Goal: Transaction & Acquisition: Download file/media

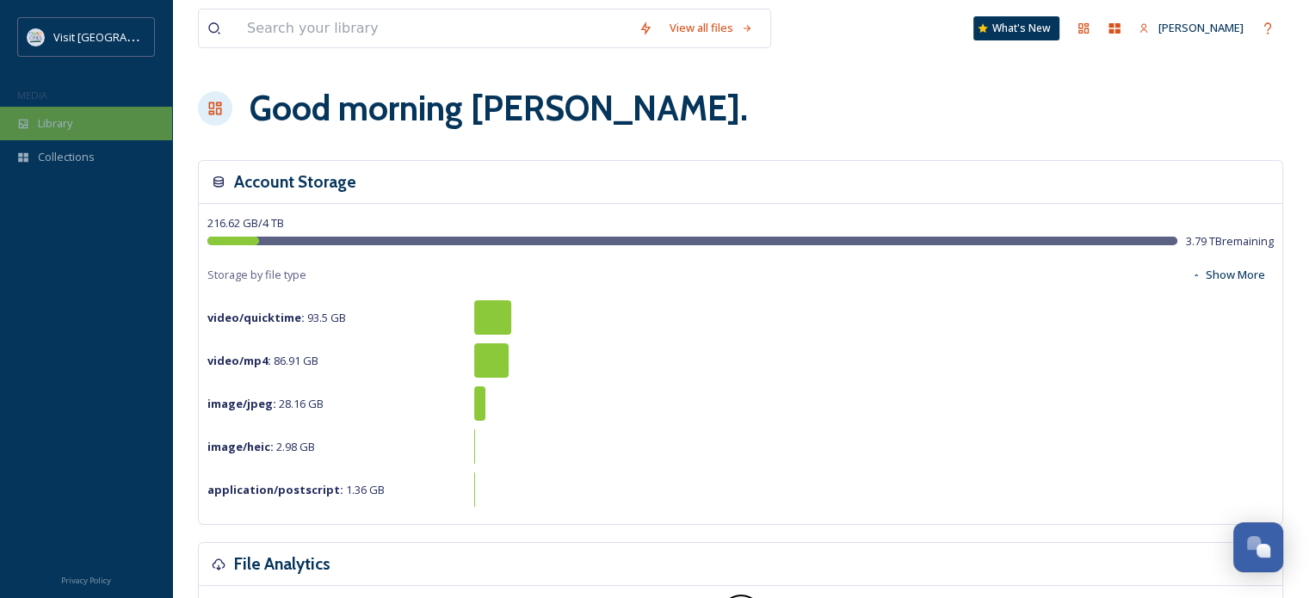
click at [92, 120] on div "Library" at bounding box center [86, 124] width 172 height 34
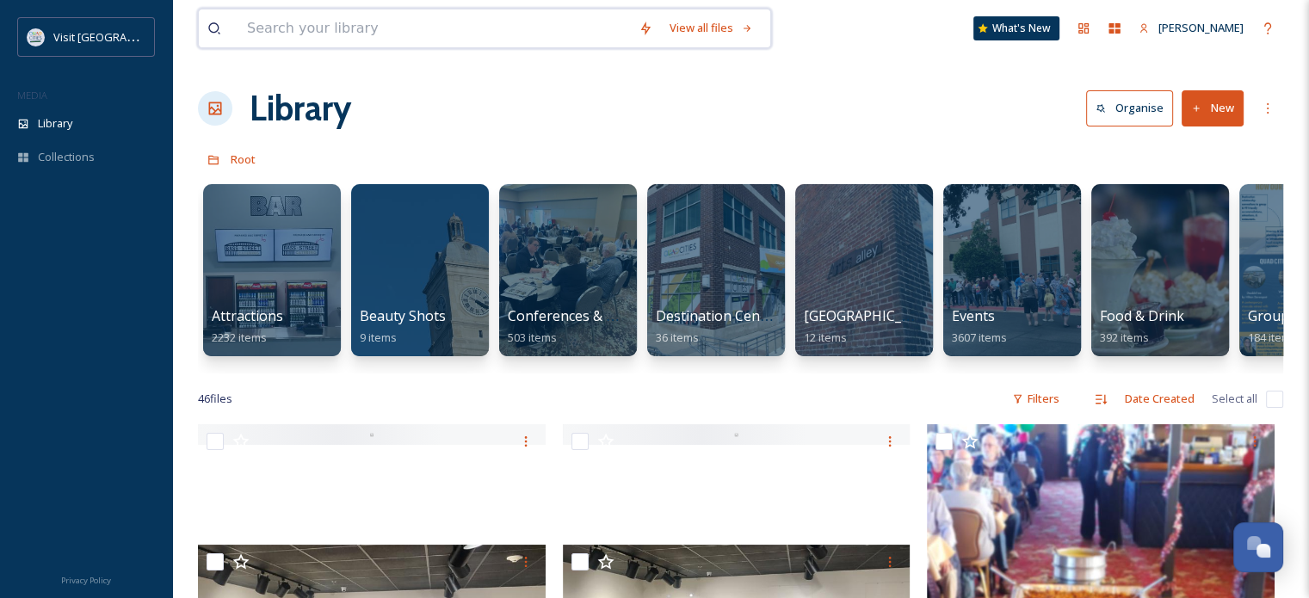
click at [364, 21] on input at bounding box center [434, 28] width 392 height 38
type input "logo"
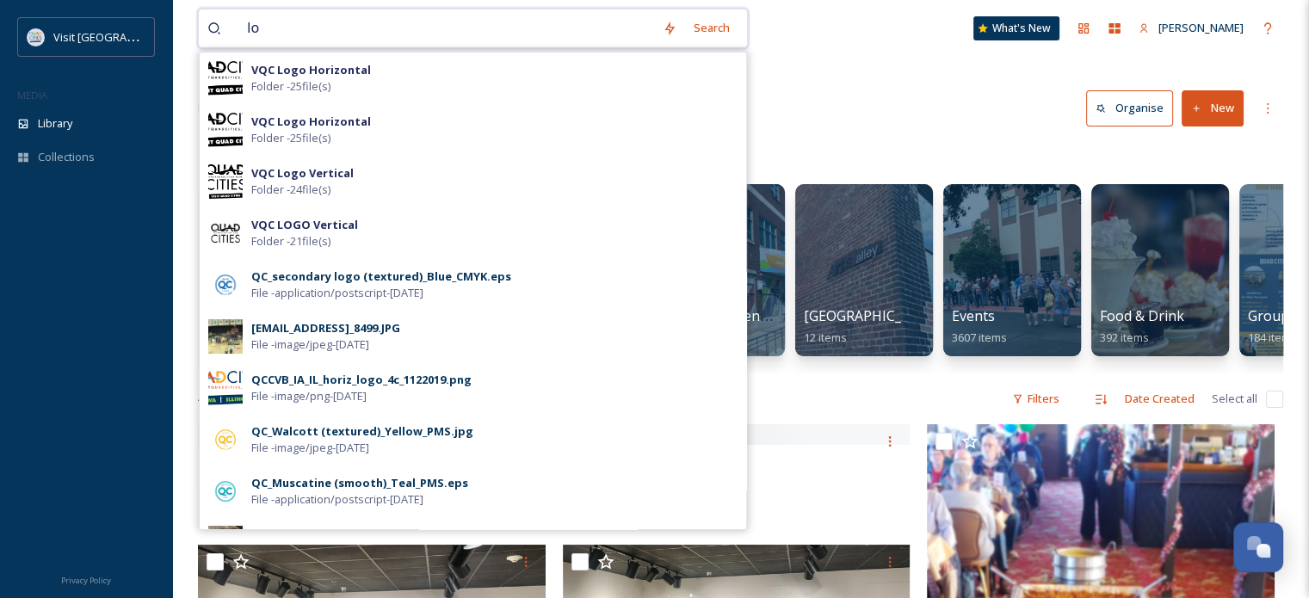
type input "l"
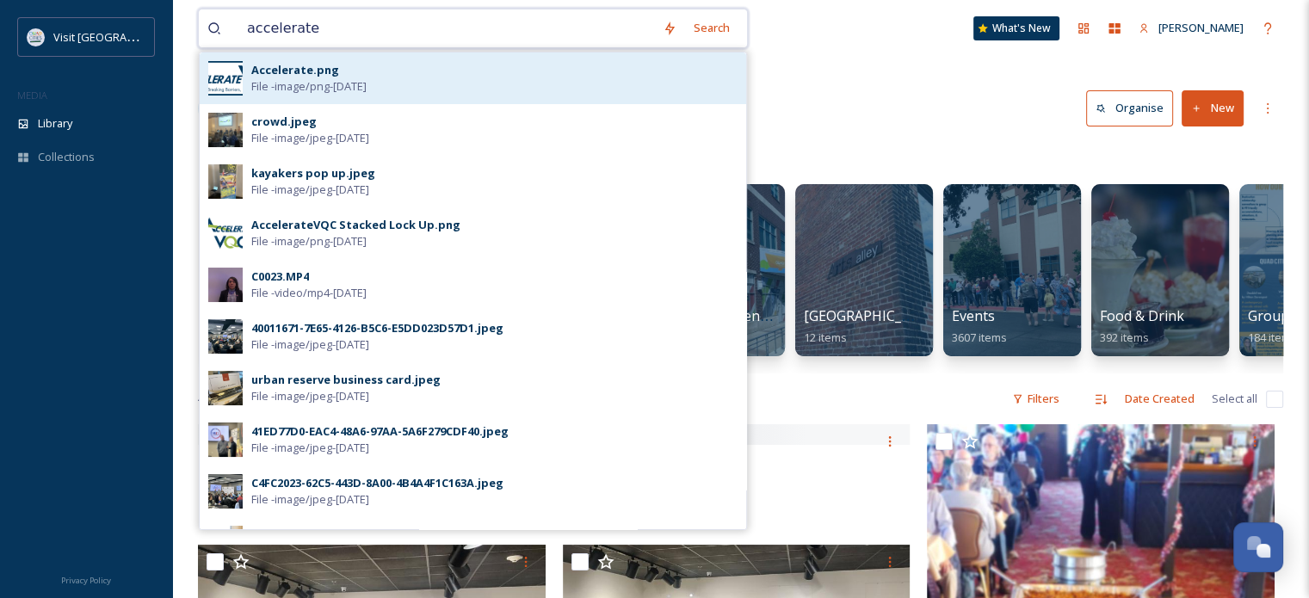
type input "accelerate"
click at [259, 88] on span "File - image/png - [DATE]" at bounding box center [308, 86] width 115 height 16
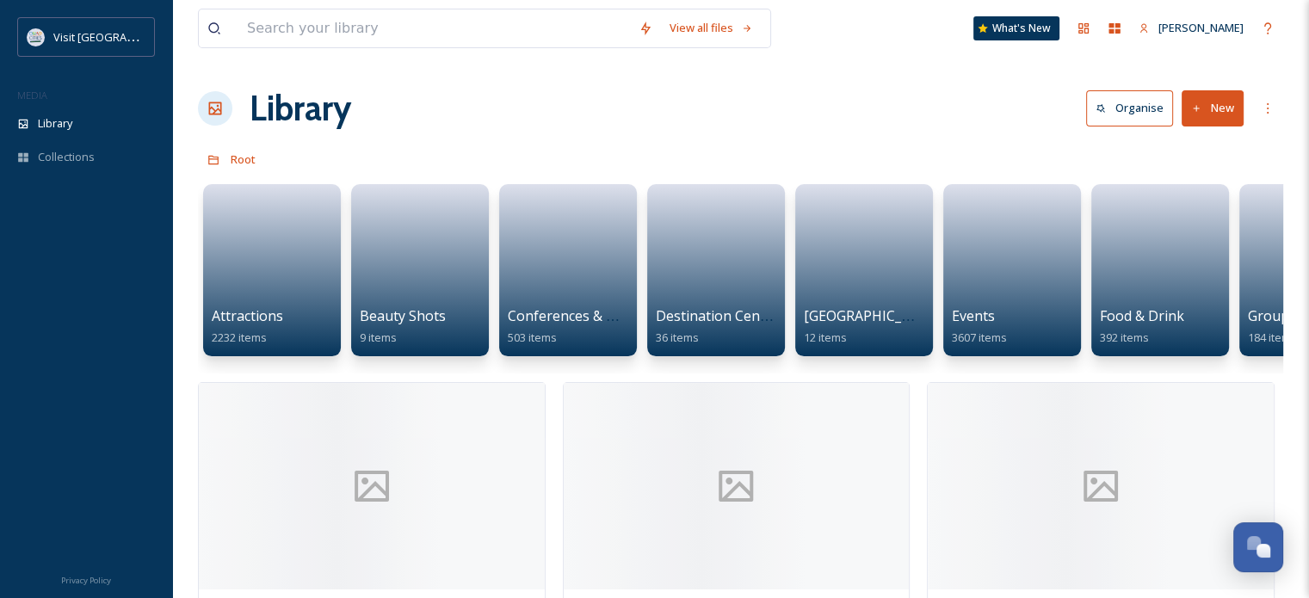
click at [280, 3] on div "View all files What's New [PERSON_NAME]" at bounding box center [740, 28] width 1085 height 57
click at [281, 22] on input at bounding box center [434, 28] width 392 height 38
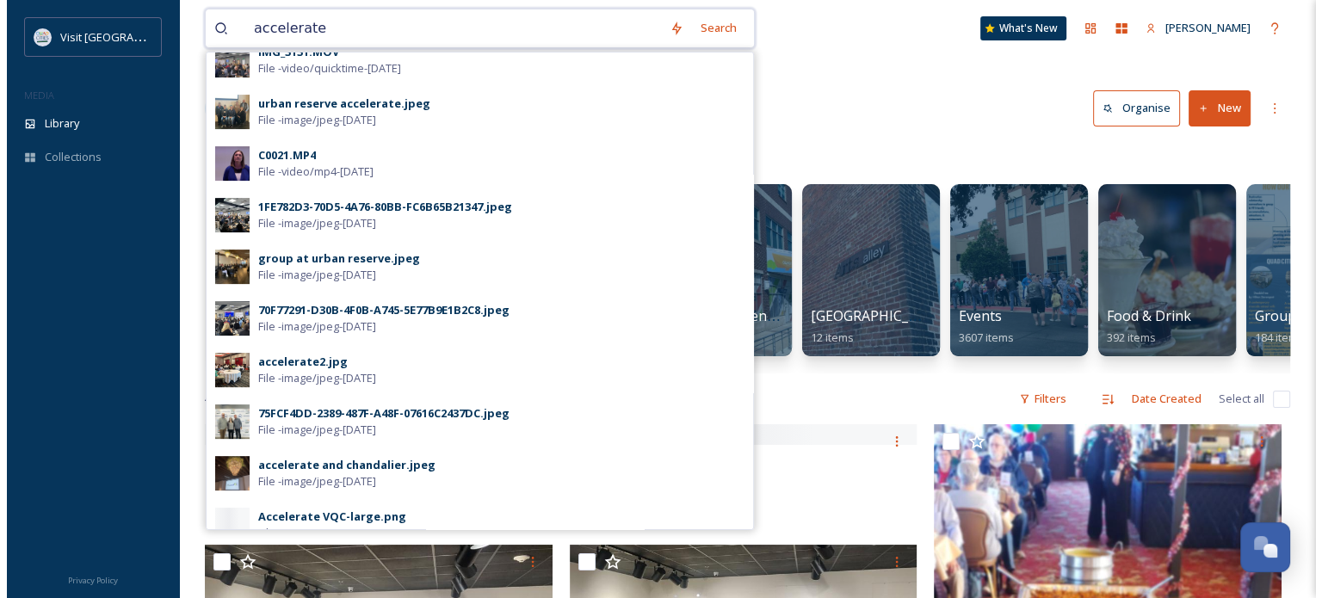
scroll to position [555, 0]
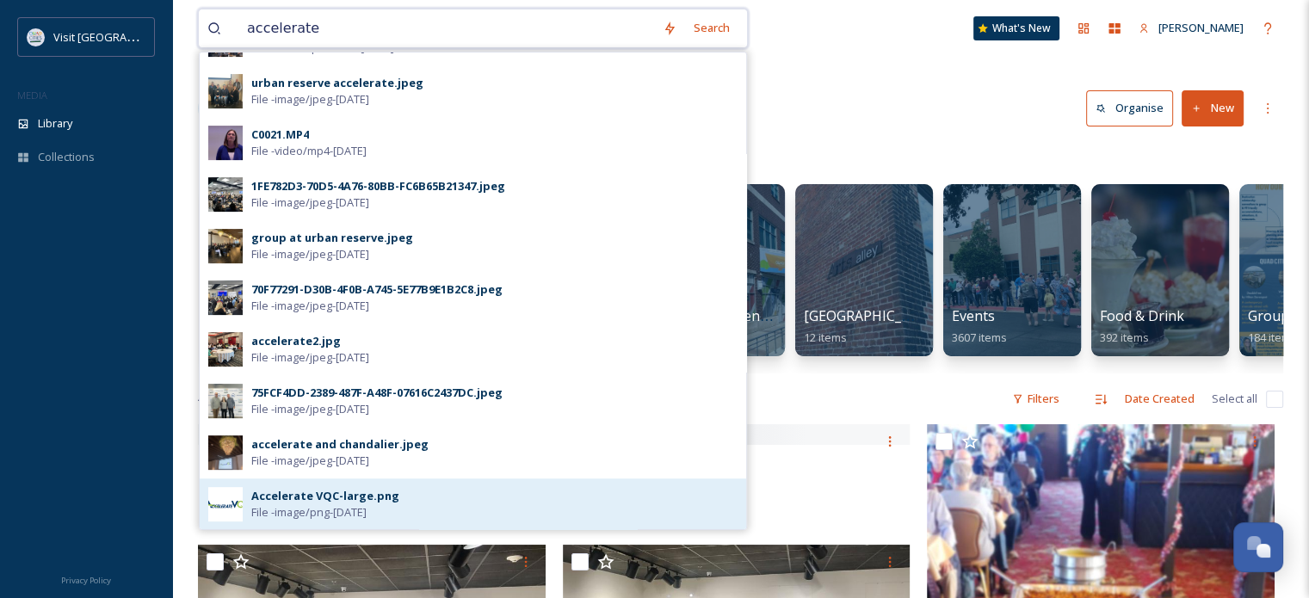
type input "accelerate"
click at [301, 509] on span "File - image/png - [DATE]" at bounding box center [308, 512] width 115 height 16
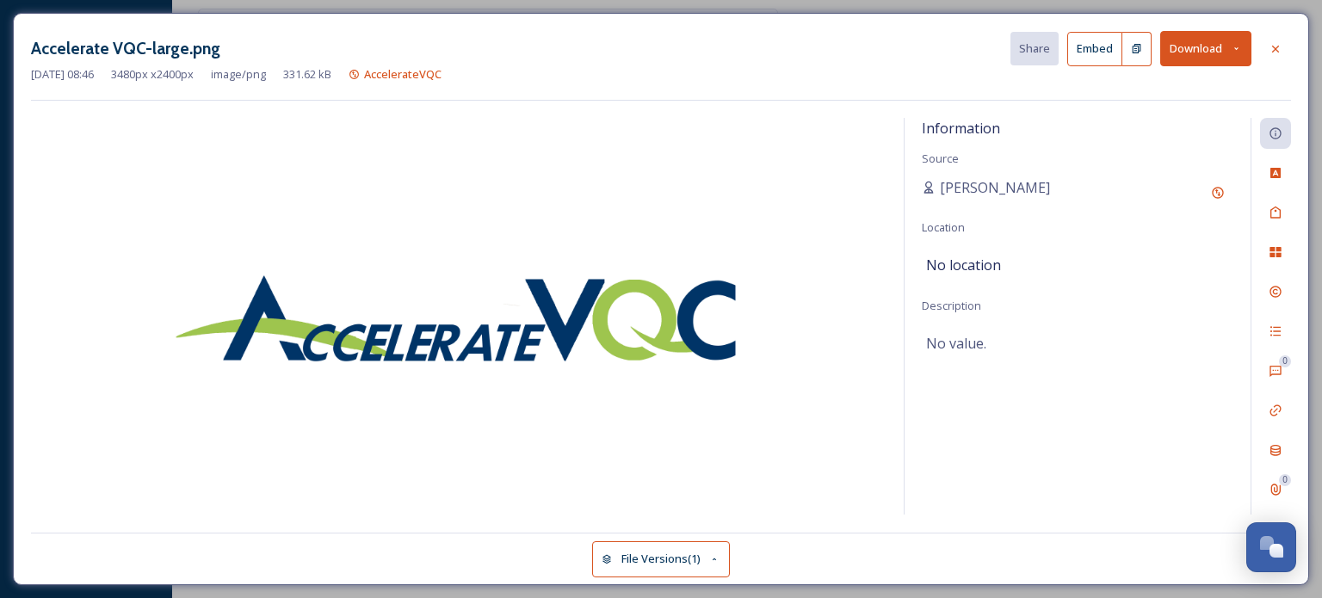
click at [1230, 41] on button "Download" at bounding box center [1205, 48] width 91 height 35
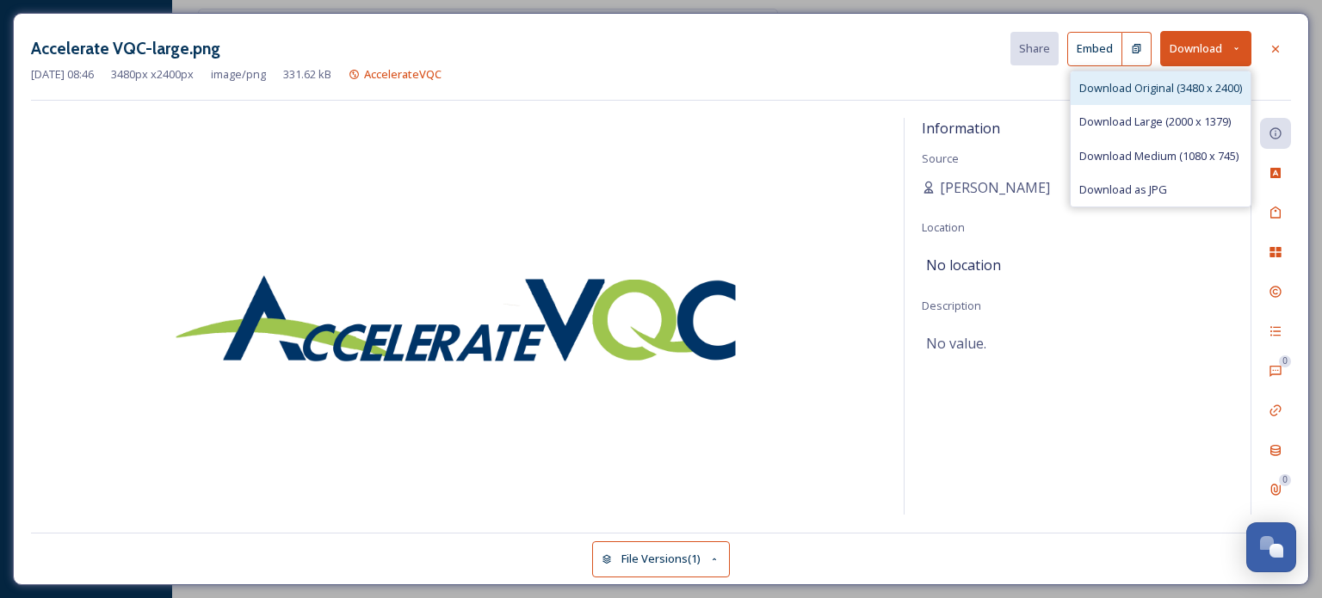
click at [1171, 86] on span "Download Original (3480 x 2400)" at bounding box center [1160, 88] width 163 height 16
